Goal: Check status: Check status

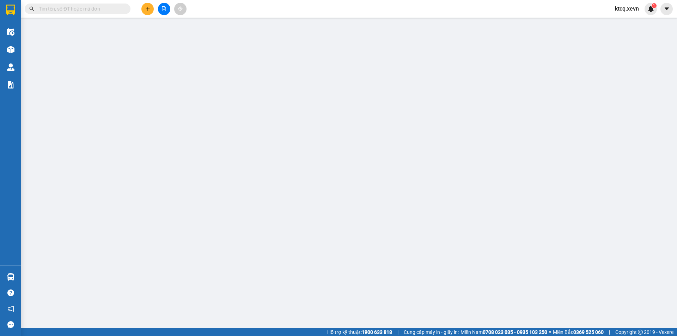
click at [93, 7] on input "text" at bounding box center [80, 9] width 83 height 8
paste input "VPPV1209250162"
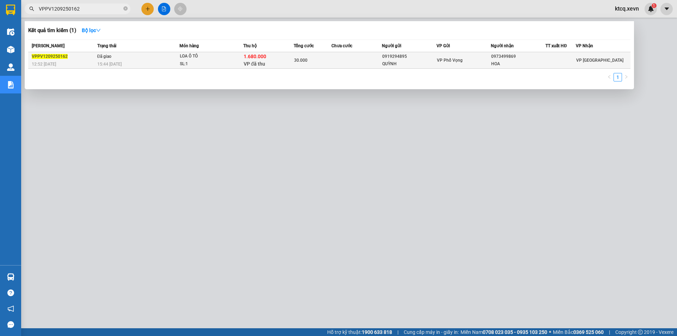
type input "VPPV1209250162"
click at [150, 65] on div "15:44 [DATE]" at bounding box center [138, 64] width 82 height 8
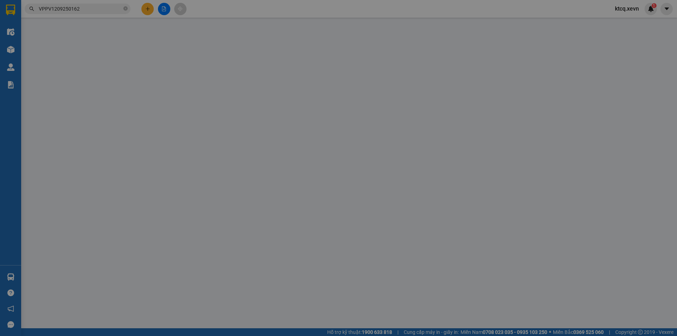
type input "0919294895"
type input "QUỲNH"
type input "0973499869"
type input "HOA"
type input "036084017965 [PERSON_NAME]"
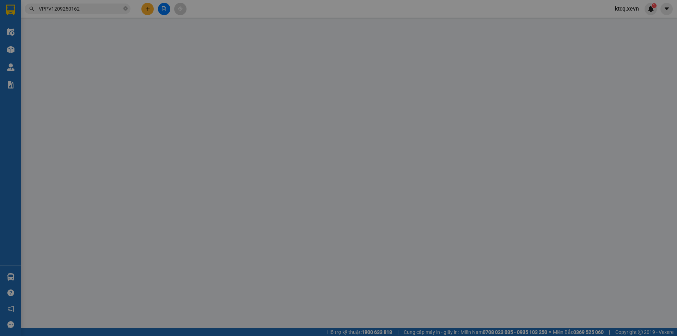
type input "ĐT 0988410933"
checkbox input "true"
type input "1.680.000"
type input "30.000"
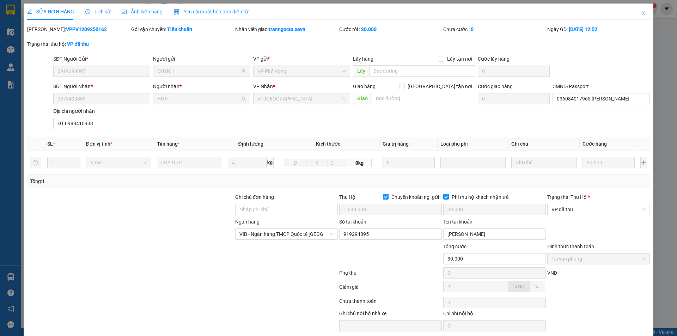
click at [105, 7] on div "Lịch sử" at bounding box center [97, 12] width 25 height 16
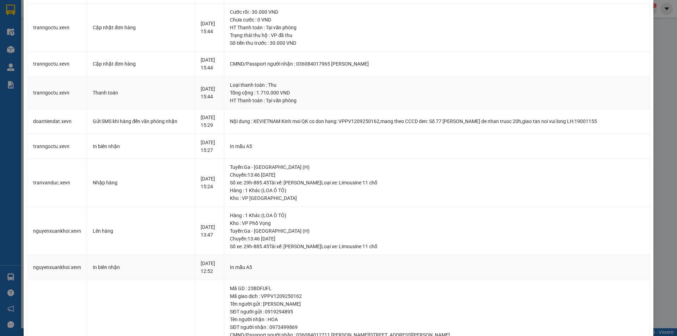
scroll to position [89, 0]
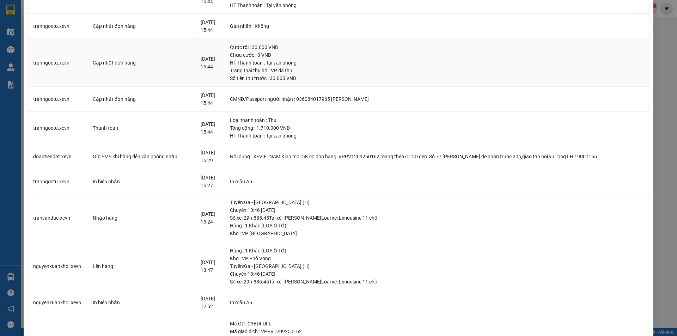
click at [206, 61] on div "[DATE] 15:44" at bounding box center [210, 63] width 18 height 16
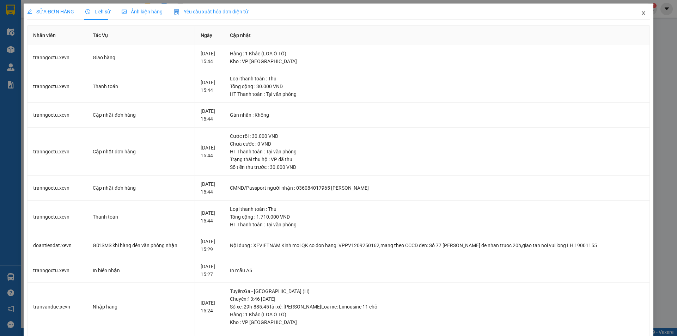
click at [641, 12] on icon "close" at bounding box center [644, 13] width 6 height 6
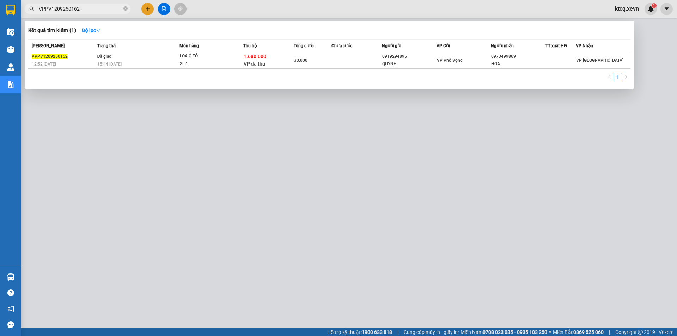
click at [99, 5] on input "VPPV1209250162" at bounding box center [80, 9] width 83 height 8
click at [137, 49] on div "Trạng thái" at bounding box center [138, 46] width 82 height 8
click at [143, 58] on td "Đã giao 15:44 [DATE]" at bounding box center [138, 60] width 84 height 17
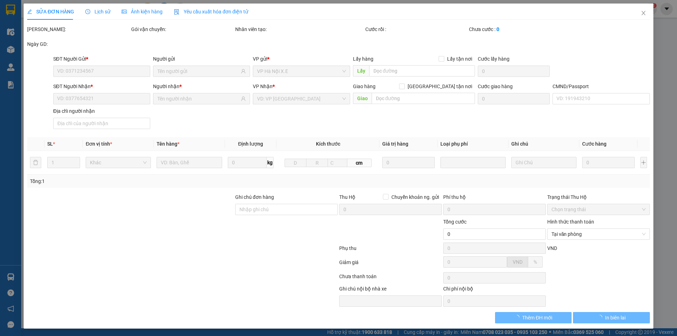
type input "0919294895"
type input "QUỲNH"
type input "0973499869"
type input "HOA"
type input "036084017965 [PERSON_NAME]"
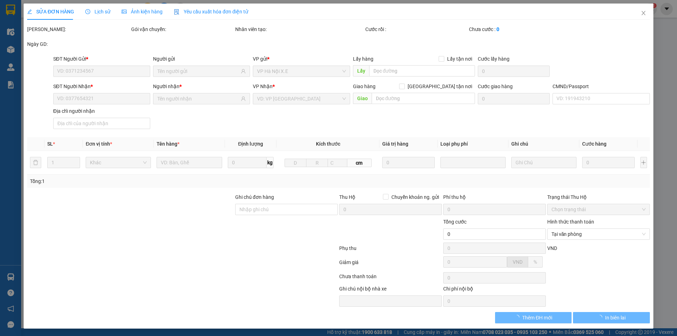
type input "ĐT 0988410933"
checkbox input "true"
type input "1.680.000"
type input "30.000"
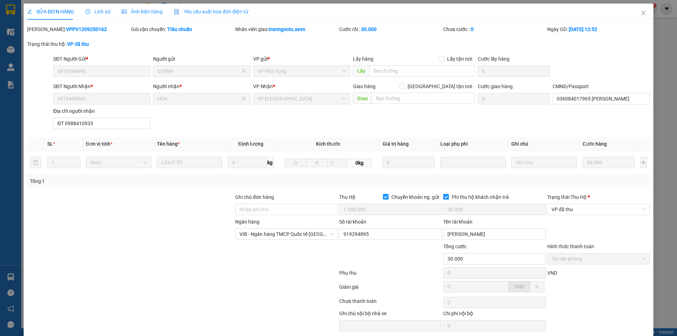
scroll to position [26, 0]
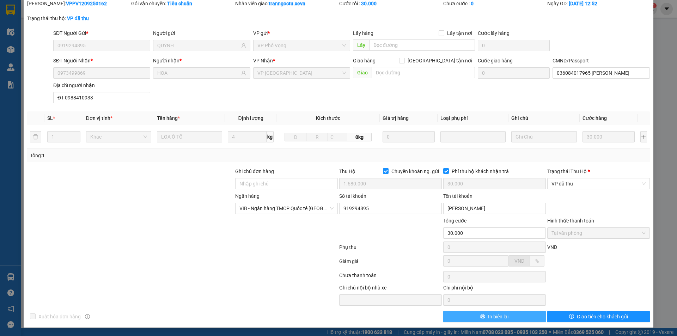
click at [496, 318] on span "In biên lai" at bounding box center [498, 317] width 20 height 8
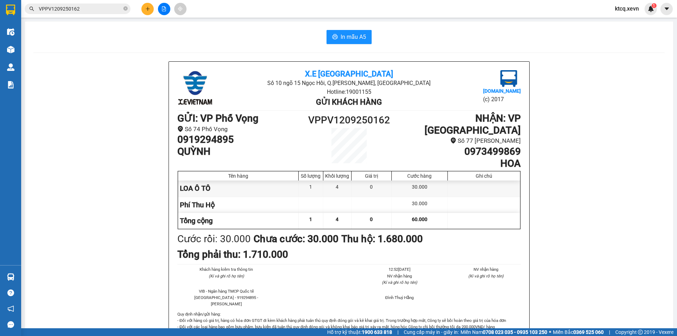
click at [91, 8] on input "VPPV1209250162" at bounding box center [80, 9] width 83 height 8
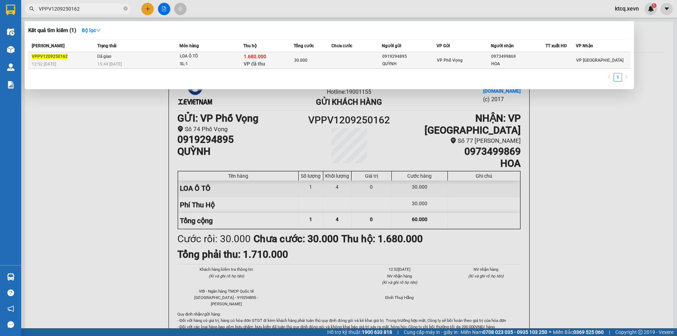
click at [113, 60] on div "15:44 [DATE]" at bounding box center [138, 64] width 82 height 8
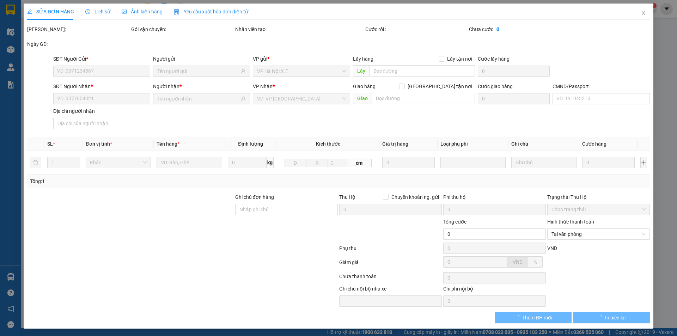
type input "0919294895"
type input "QUỲNH"
type input "0973499869"
type input "HOA"
type input "036084017965 [PERSON_NAME]"
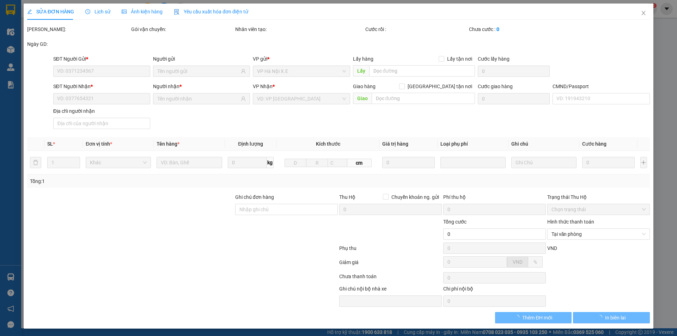
type input "ĐT 0988410933"
checkbox input "true"
type input "1.680.000"
type input "30.000"
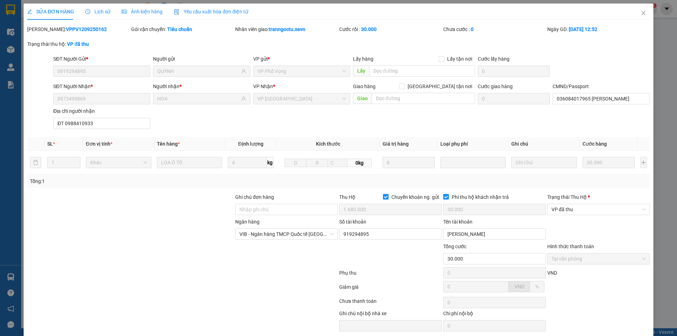
click at [99, 12] on span "Lịch sử" at bounding box center [97, 12] width 25 height 6
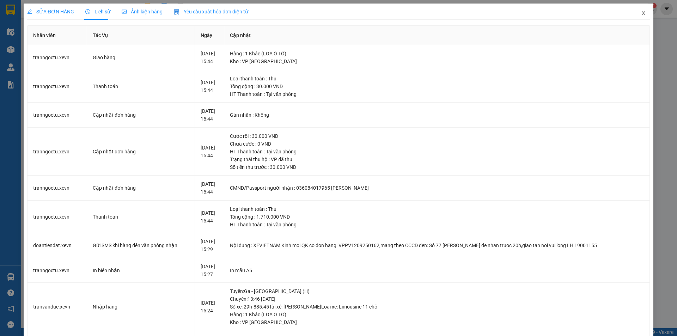
click at [636, 18] on span "Close" at bounding box center [643, 14] width 20 height 20
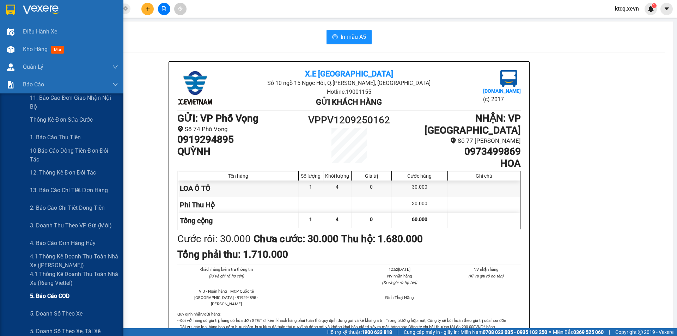
click at [54, 293] on span "5. Báo cáo COD" at bounding box center [49, 296] width 39 height 9
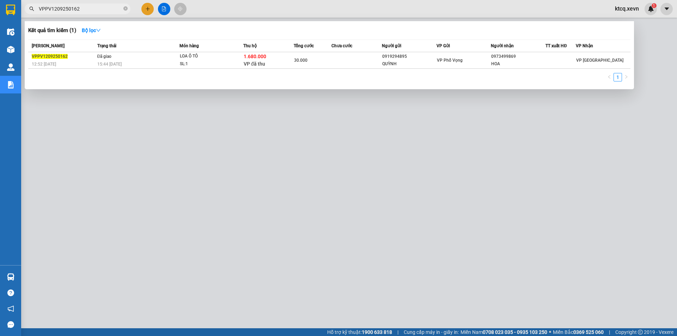
click at [98, 10] on input "VPPV1209250162" at bounding box center [80, 9] width 83 height 8
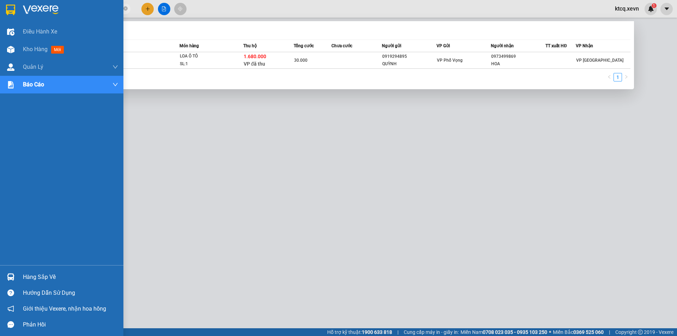
drag, startPoint x: 98, startPoint y: 10, endPoint x: 19, endPoint y: 6, distance: 79.1
click at [19, 6] on section "Kết quả tìm kiếm ( 1 ) Bộ lọc Mã ĐH Trạng thái Món hàng Thu hộ Tổng cước Chưa c…" at bounding box center [338, 168] width 677 height 336
paste input "vpbc1209250007"
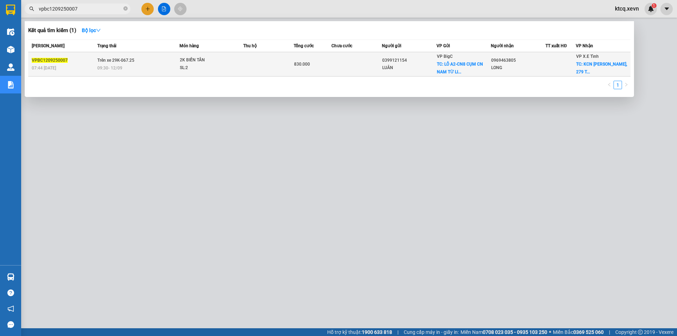
type input "vpbc1209250007"
click at [209, 67] on div "SL: 2" at bounding box center [206, 68] width 53 height 8
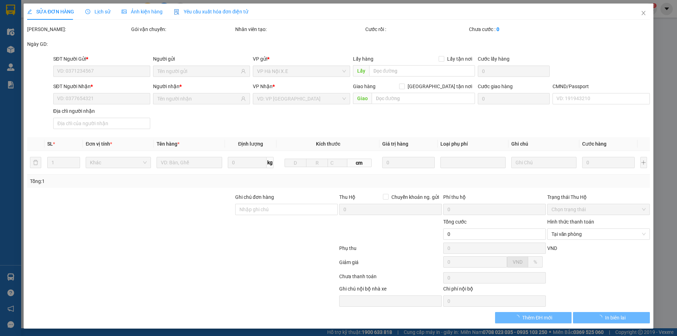
type input "0399121154"
type input "LUÂN"
checkbox input "true"
type input "LÔ A2-CN8 CỤM CN NAM TỪ LIÊM"
type input "250.000"
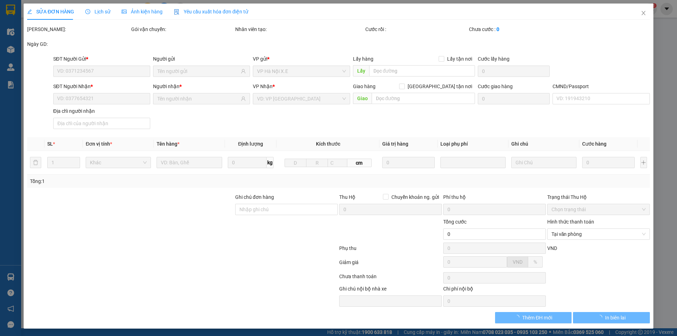
type input "0969463805"
type input "LONG"
checkbox input "true"
type input "KCN [PERSON_NAME], 279 [PERSON_NAME]"
type input "250.000"
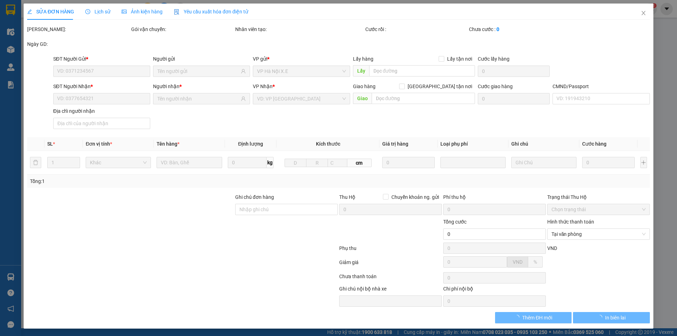
type input "830.000"
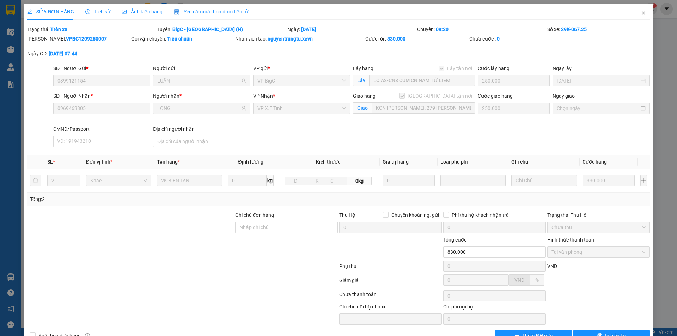
click at [97, 10] on span "Lịch sử" at bounding box center [97, 12] width 25 height 6
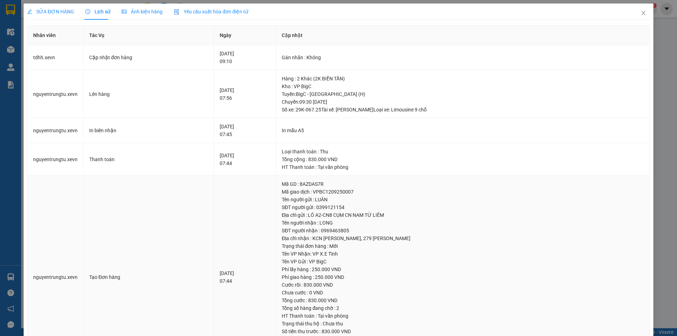
scroll to position [57, 0]
